Goal: Transaction & Acquisition: Purchase product/service

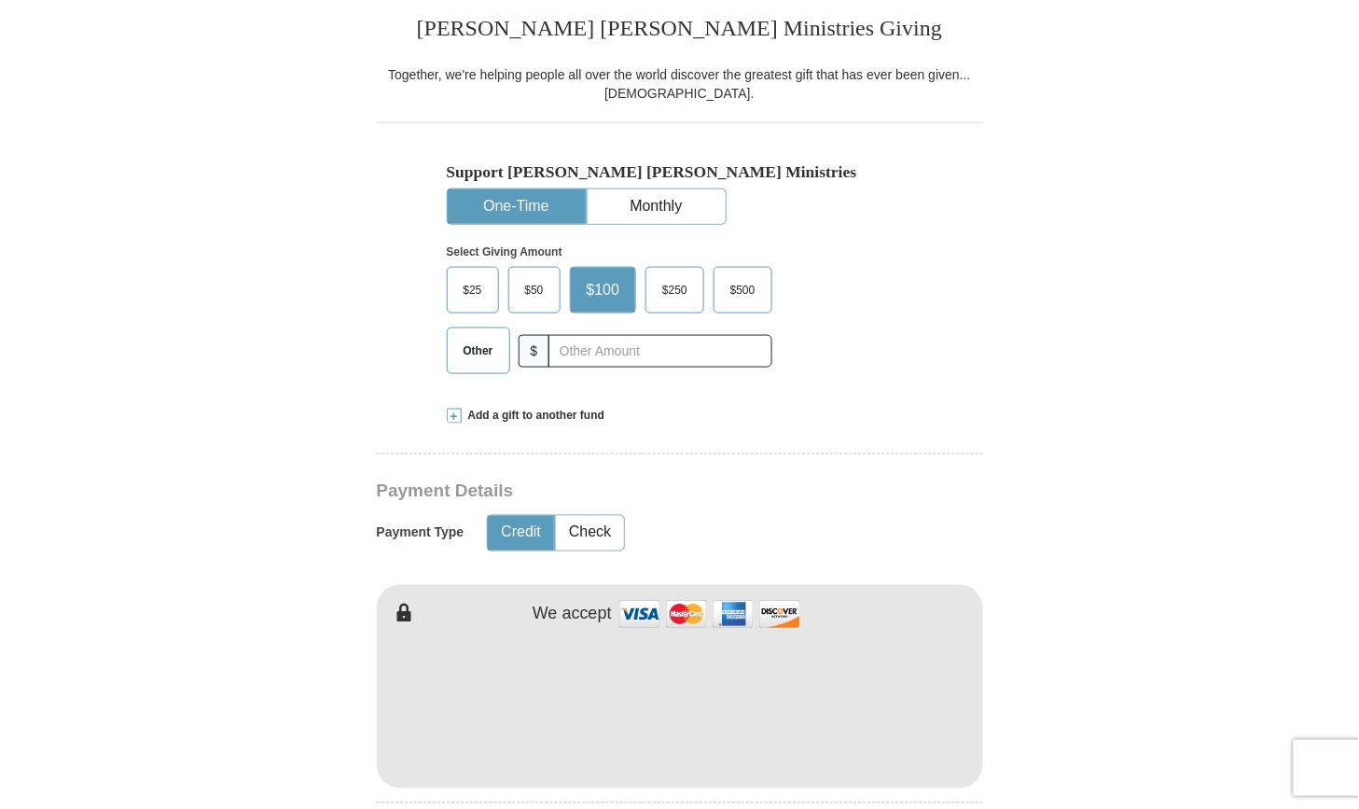
scroll to position [482, 0]
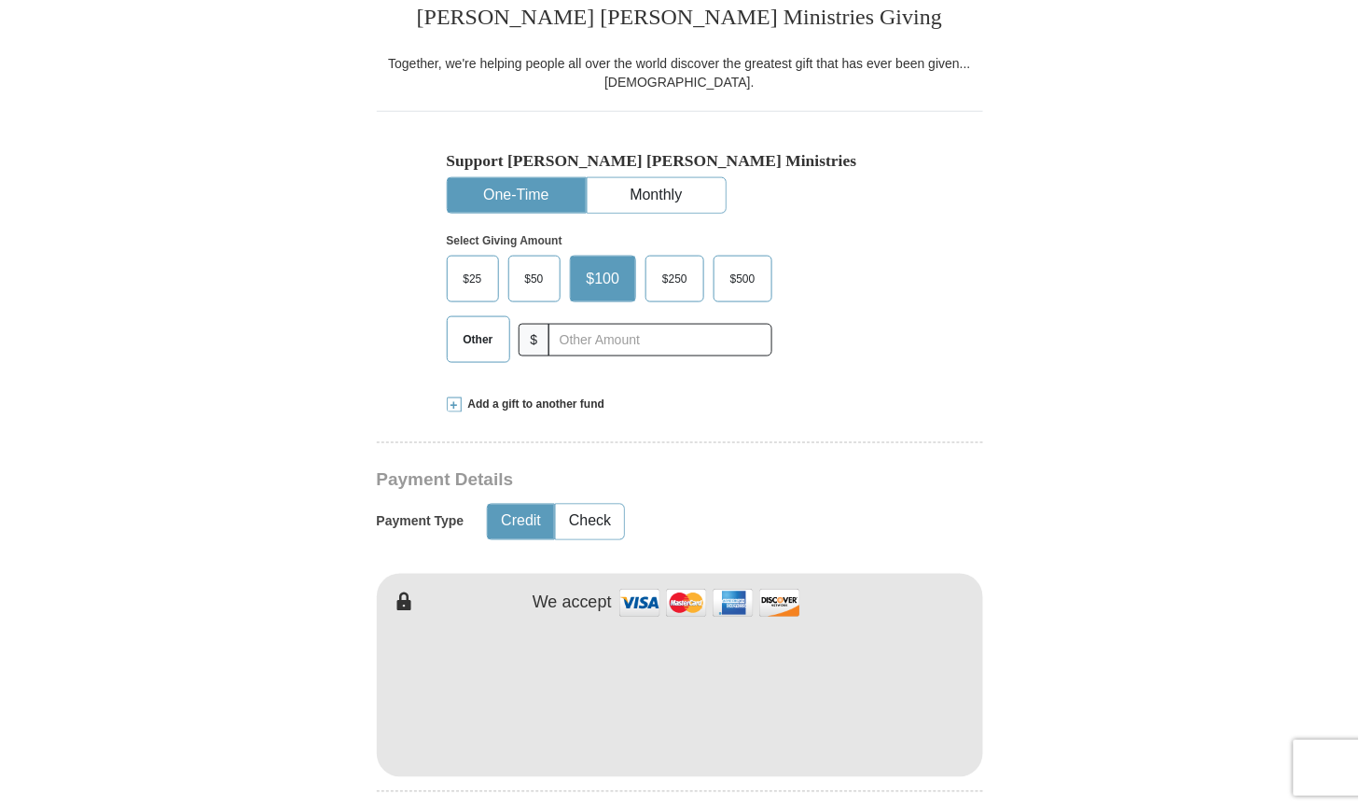
click at [488, 338] on span "Other" at bounding box center [478, 340] width 49 height 28
click at [0, 0] on input "Other" at bounding box center [0, 0] width 0 height 0
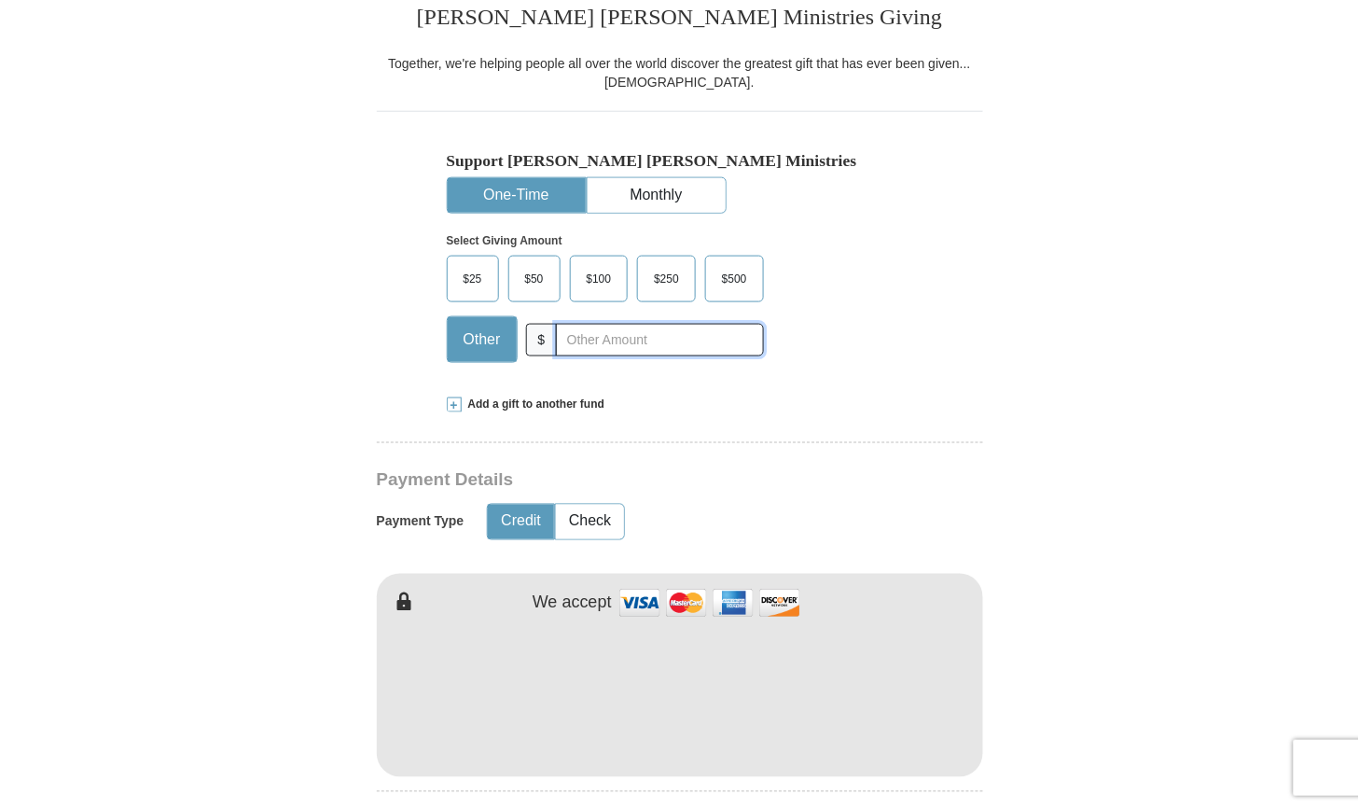
click at [636, 340] on input "text" at bounding box center [659, 340] width 207 height 33
type input "32.00"
type input "[PERSON_NAME]"
type input "stanoff"
type input "[EMAIL_ADDRESS][DOMAIN_NAME]"
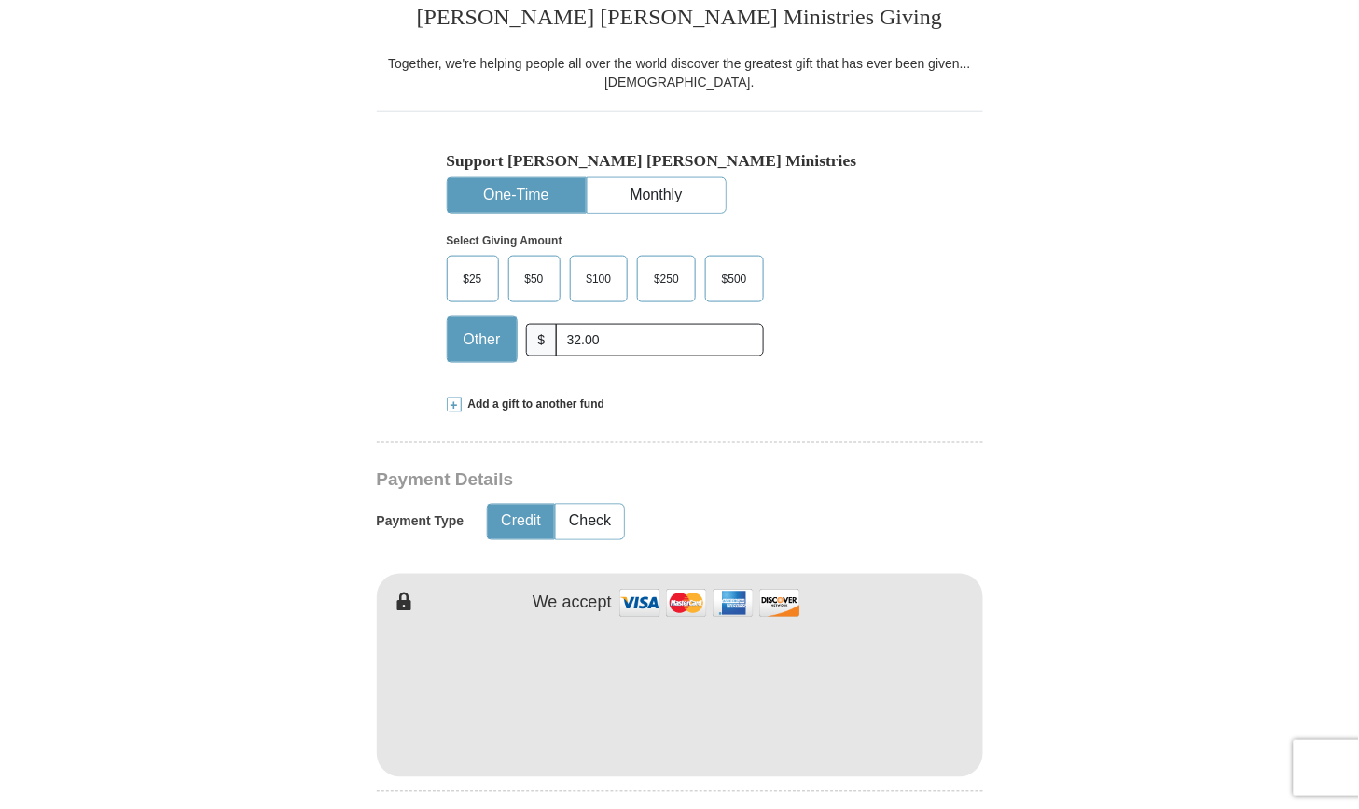
type input "[STREET_ADDRESS]"
type input "ATALISSA"
select select "IA"
type input "52720"
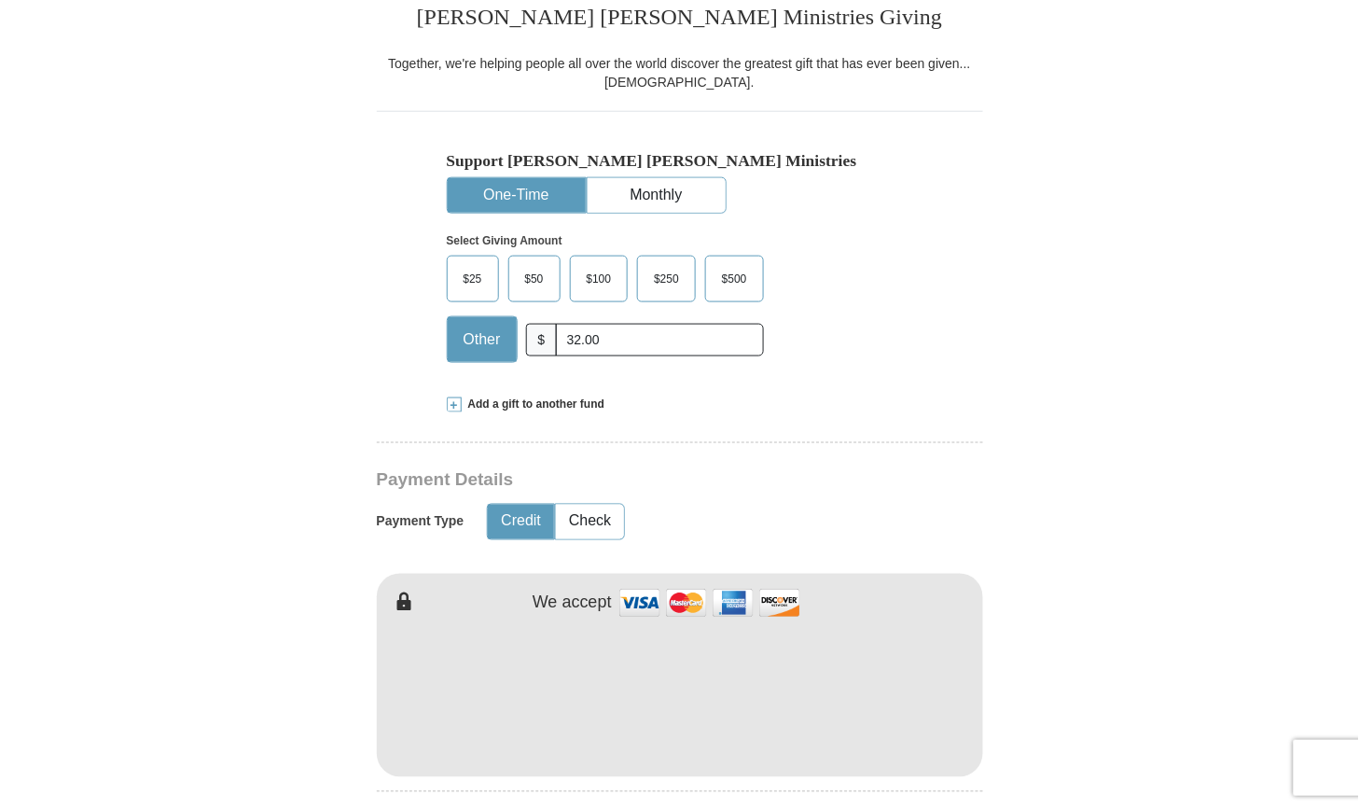
type input "3197774180"
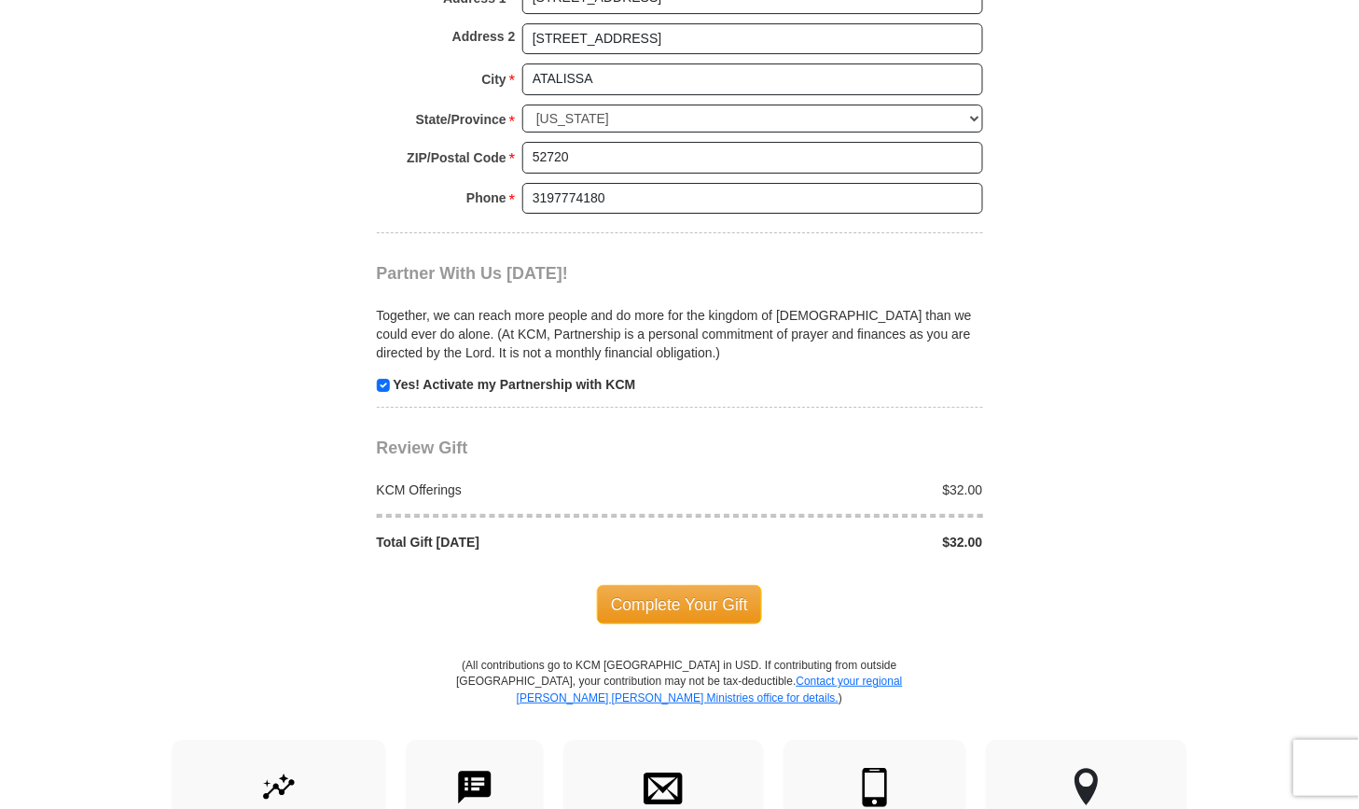
scroll to position [1628, 0]
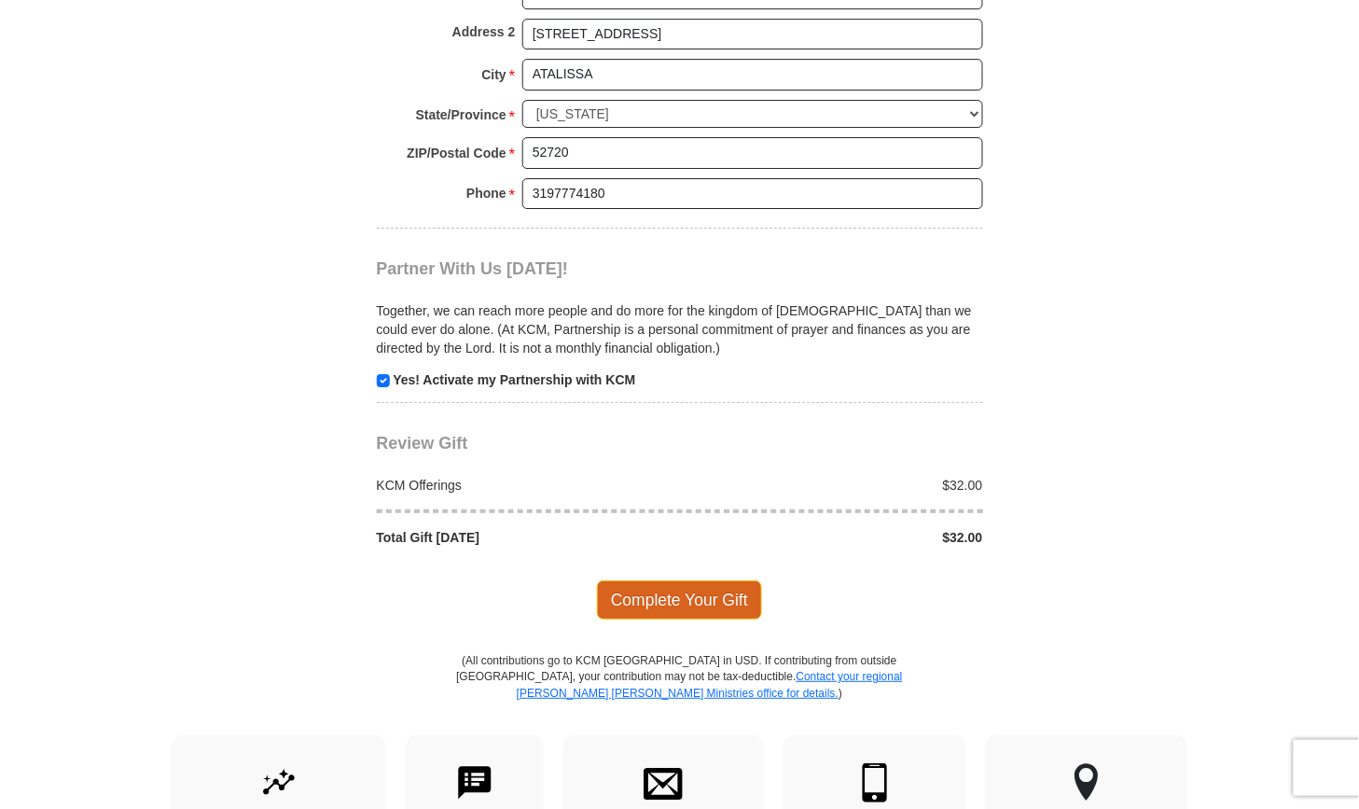
click at [658, 593] on span "Complete Your Gift" at bounding box center [679, 599] width 165 height 39
